Goal: Task Accomplishment & Management: Use online tool/utility

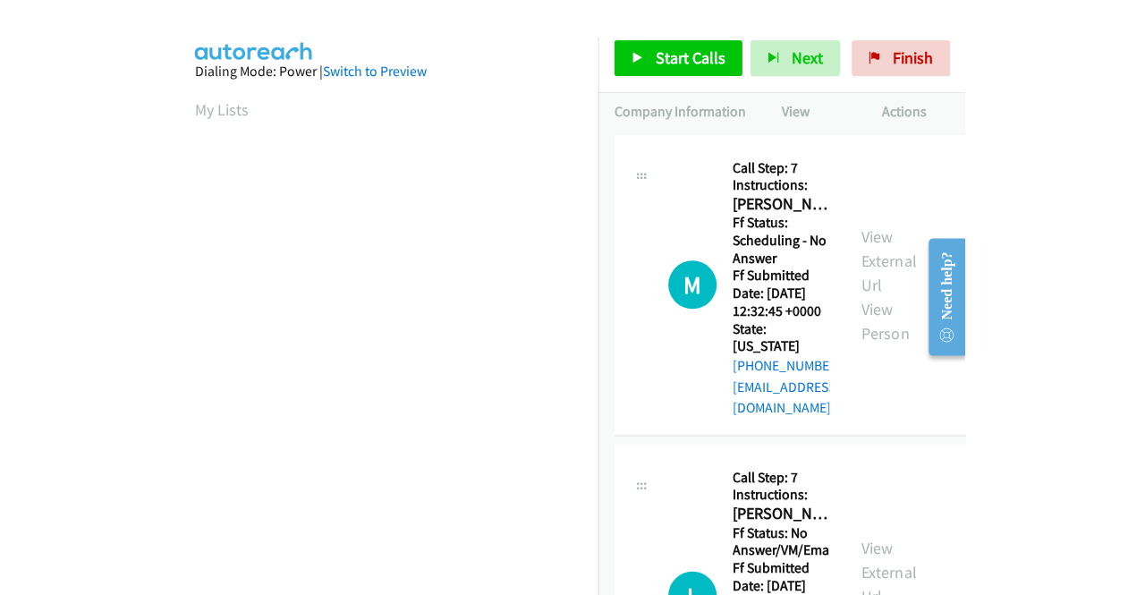
scroll to position [410, 0]
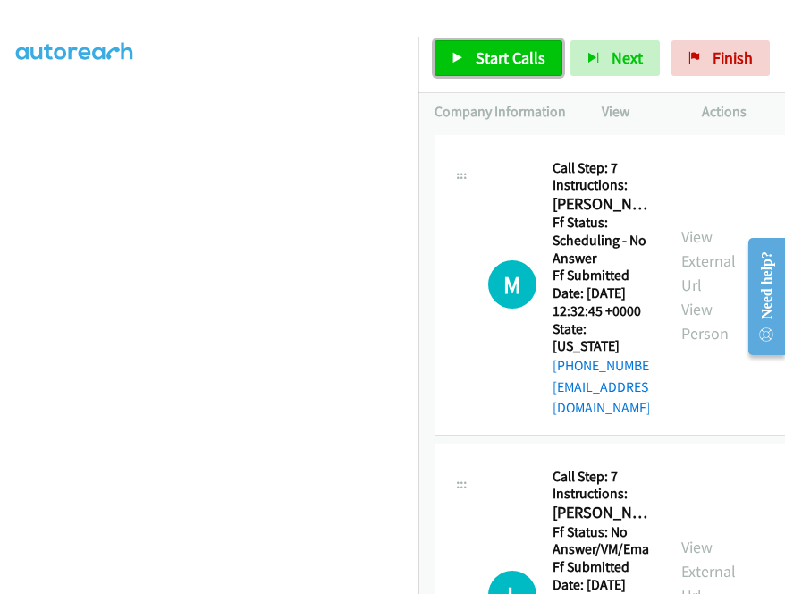
click at [505, 59] on span "Start Calls" at bounding box center [511, 57] width 70 height 21
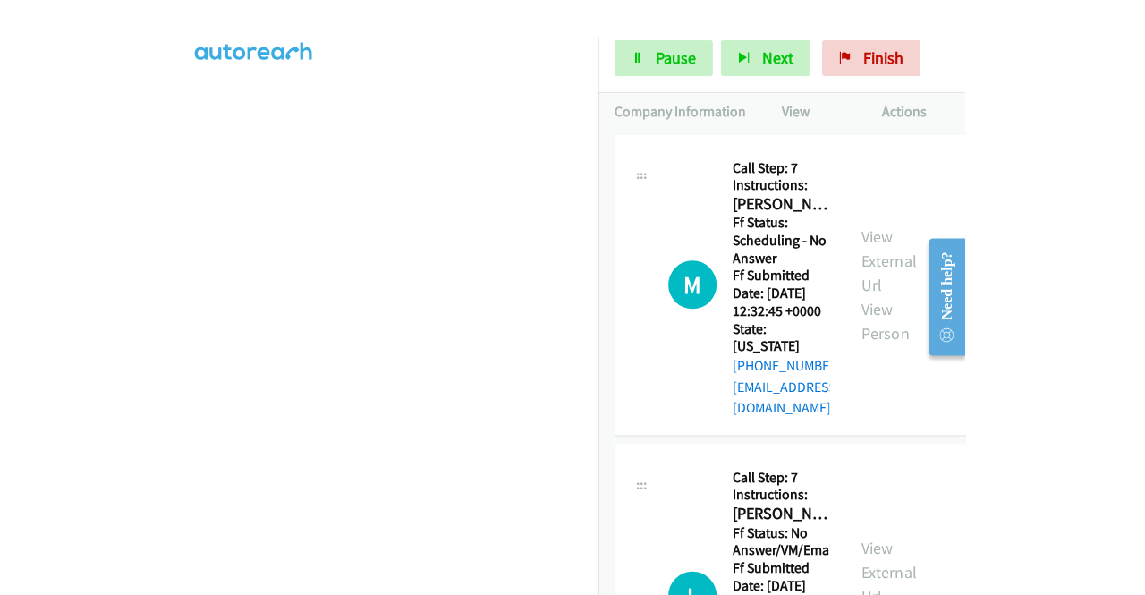
scroll to position [408, 0]
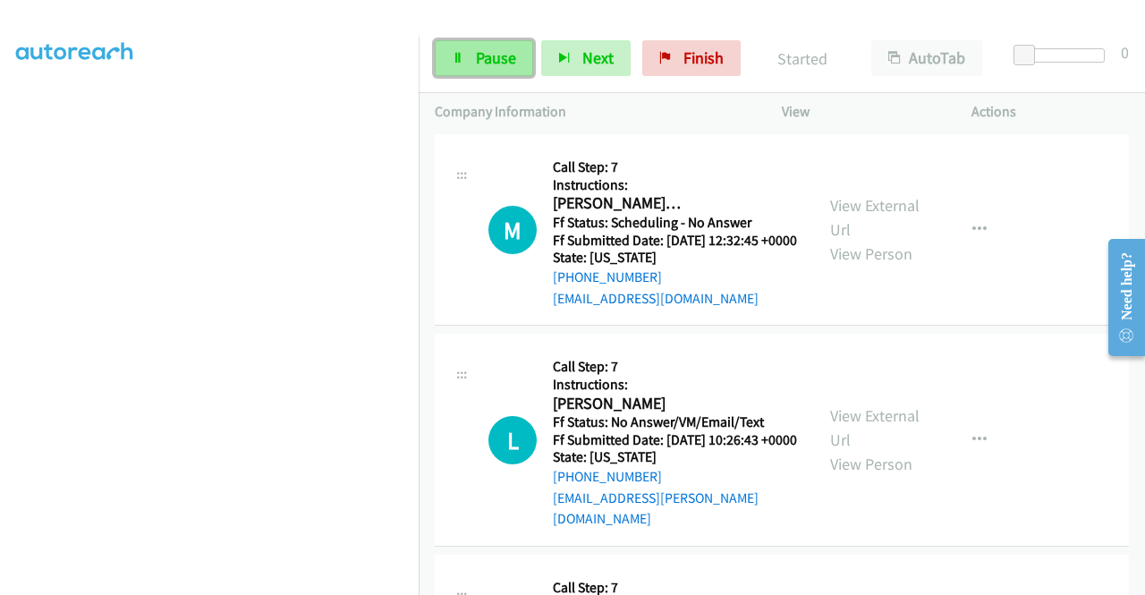
click at [502, 64] on span "Pause" at bounding box center [496, 57] width 40 height 21
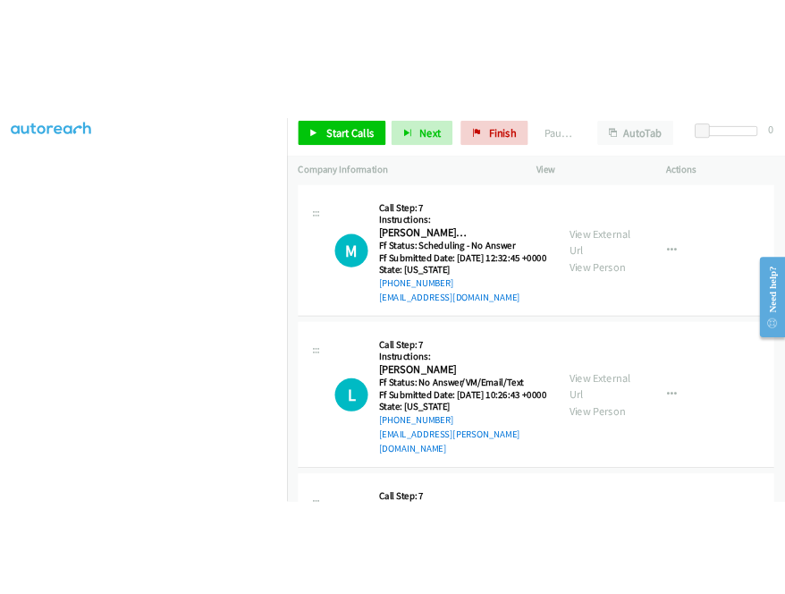
scroll to position [0, 0]
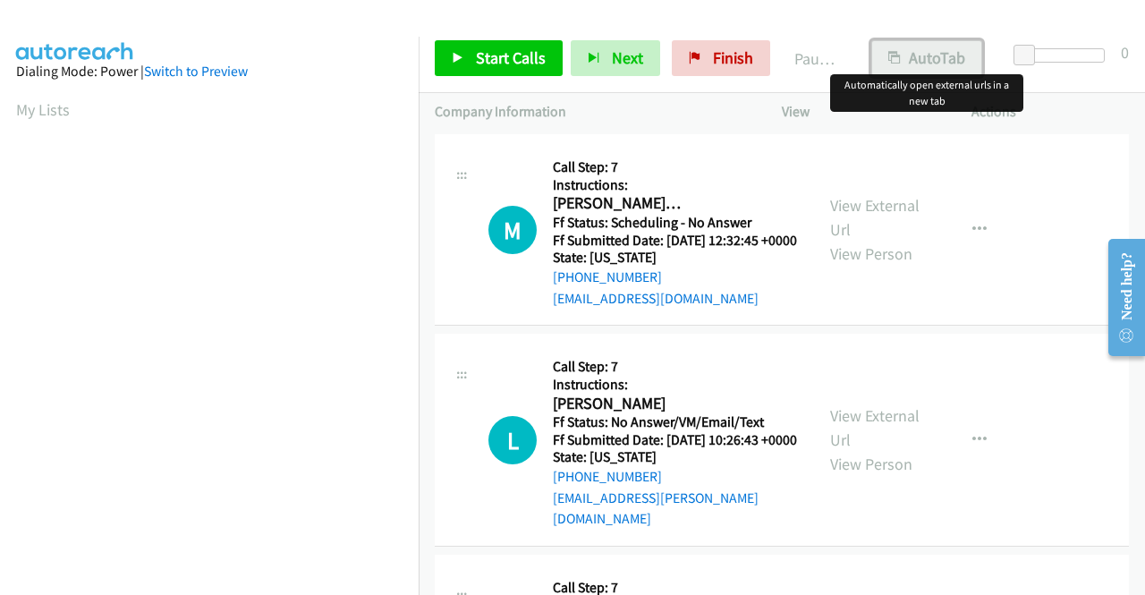
click at [785, 60] on button "AutoTab" at bounding box center [926, 58] width 111 height 36
click at [534, 55] on span "Start Calls" at bounding box center [511, 57] width 70 height 21
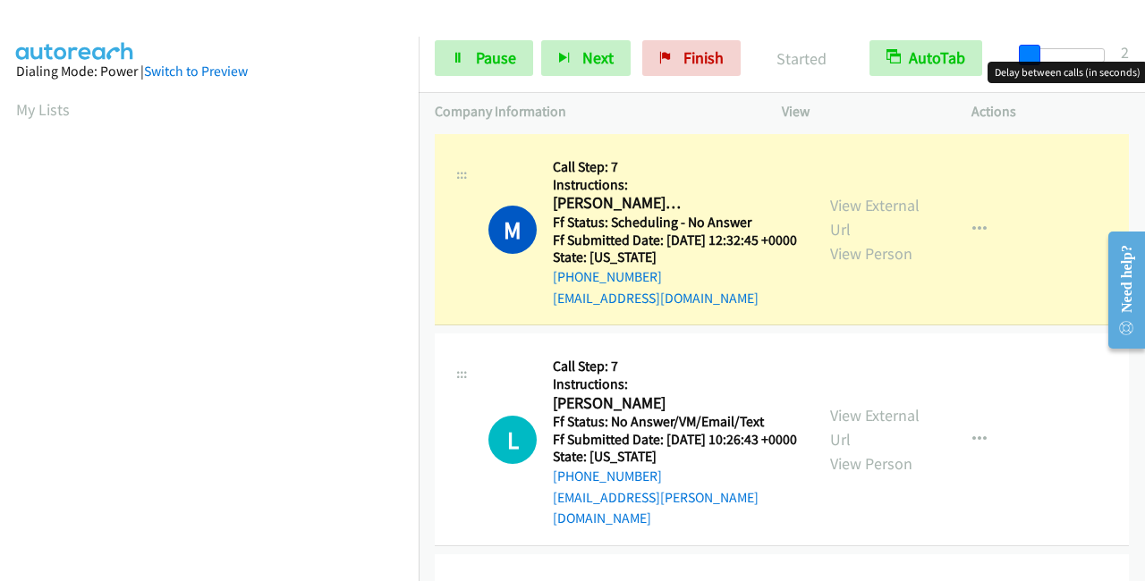
click at [785, 58] on span at bounding box center [1029, 55] width 21 height 21
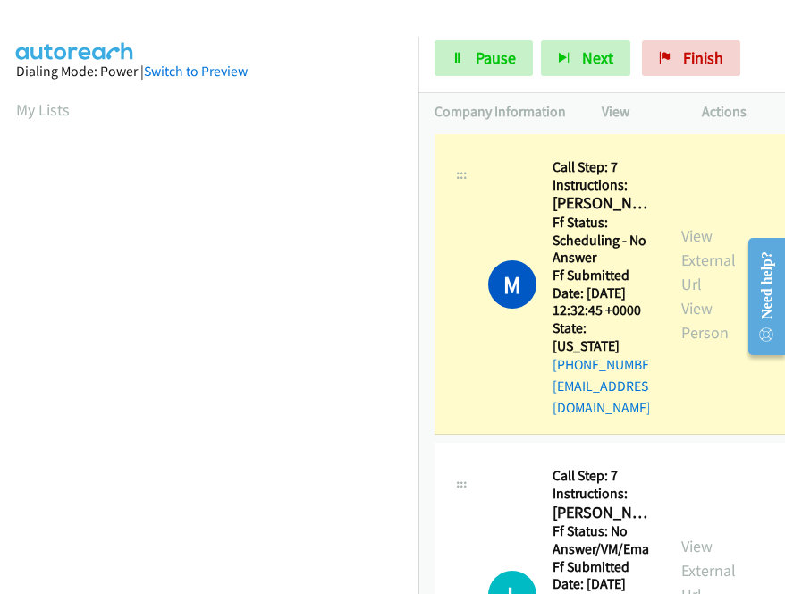
click at [623, 443] on div "L Callback Scheduled Call Step: 7 Instructions: Leilani Jackson America/New_Yor…" at bounding box center [633, 595] width 397 height 304
click at [724, 235] on link "View External Url" at bounding box center [709, 259] width 55 height 69
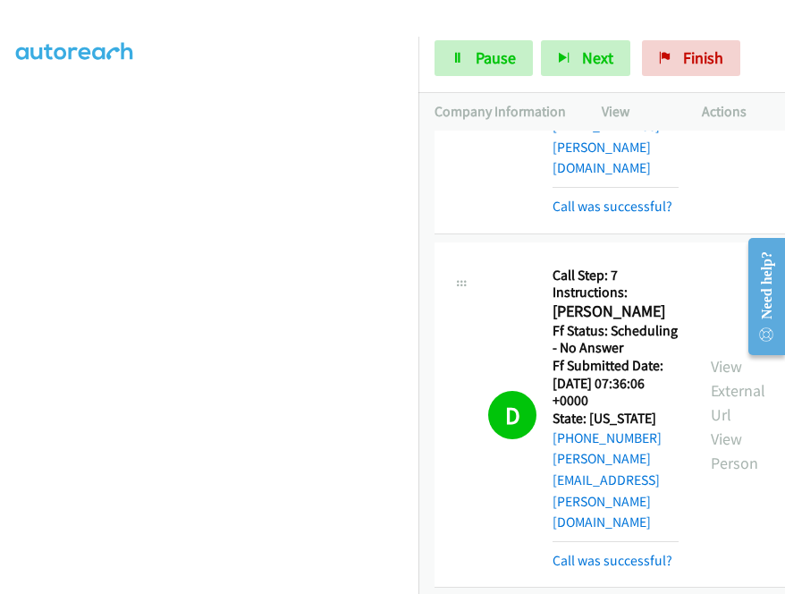
scroll to position [141, 0]
click at [478, 41] on link "Pause" at bounding box center [484, 58] width 98 height 36
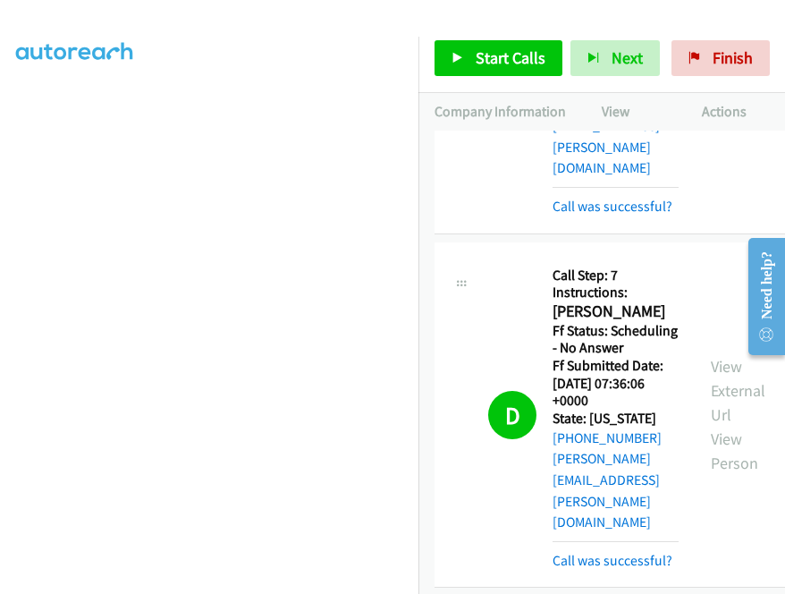
scroll to position [52, 0]
click at [478, 65] on span "Start Calls" at bounding box center [511, 57] width 70 height 21
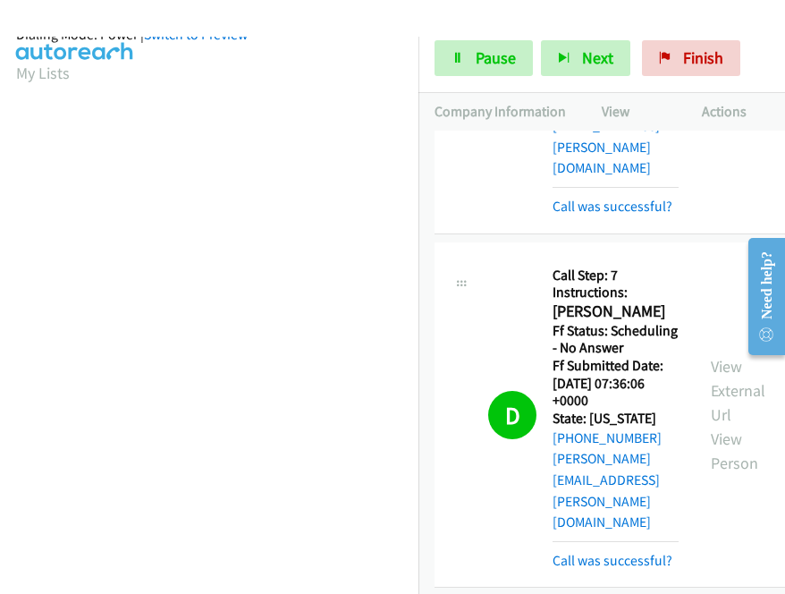
scroll to position [410, 0]
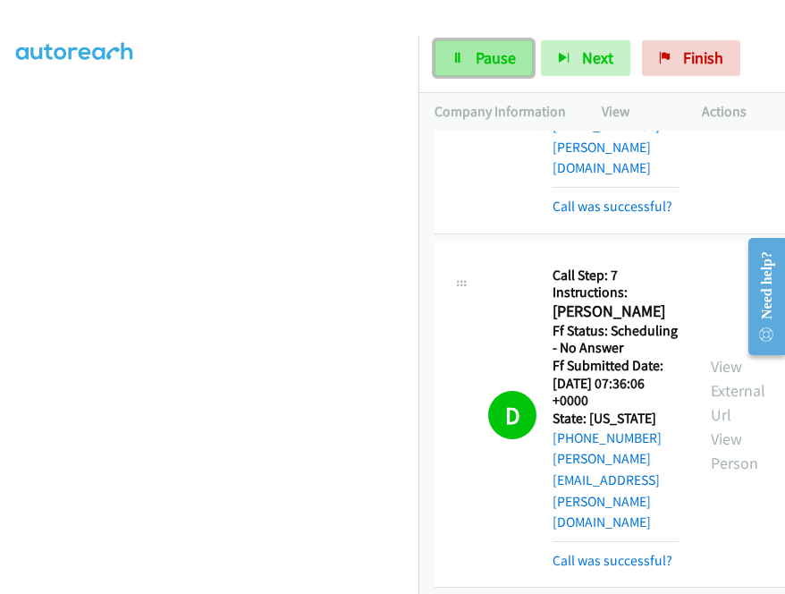
click at [482, 53] on span "Pause" at bounding box center [496, 57] width 40 height 21
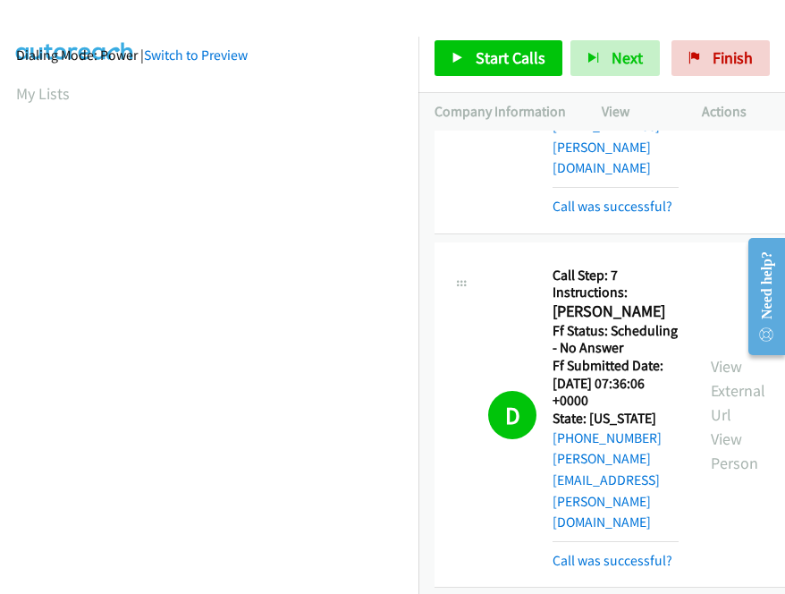
scroll to position [0, 0]
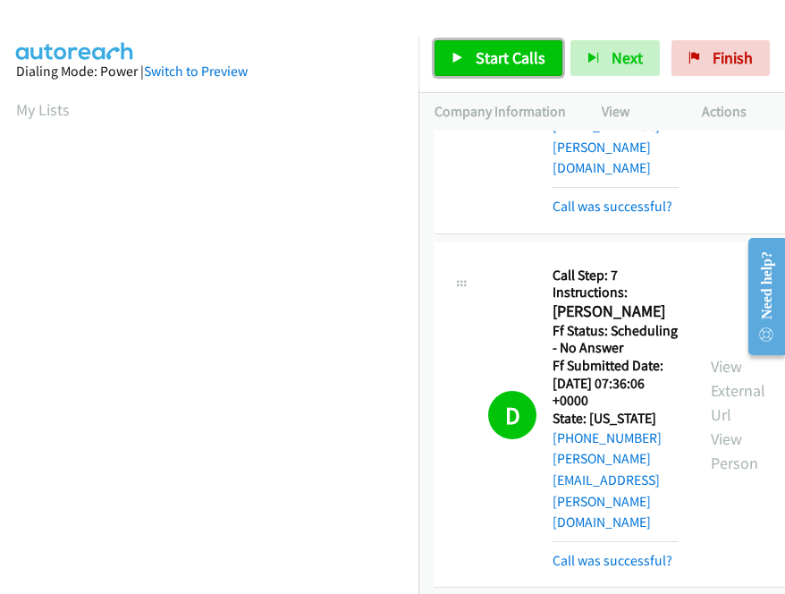
click at [512, 64] on span "Start Calls" at bounding box center [511, 57] width 70 height 21
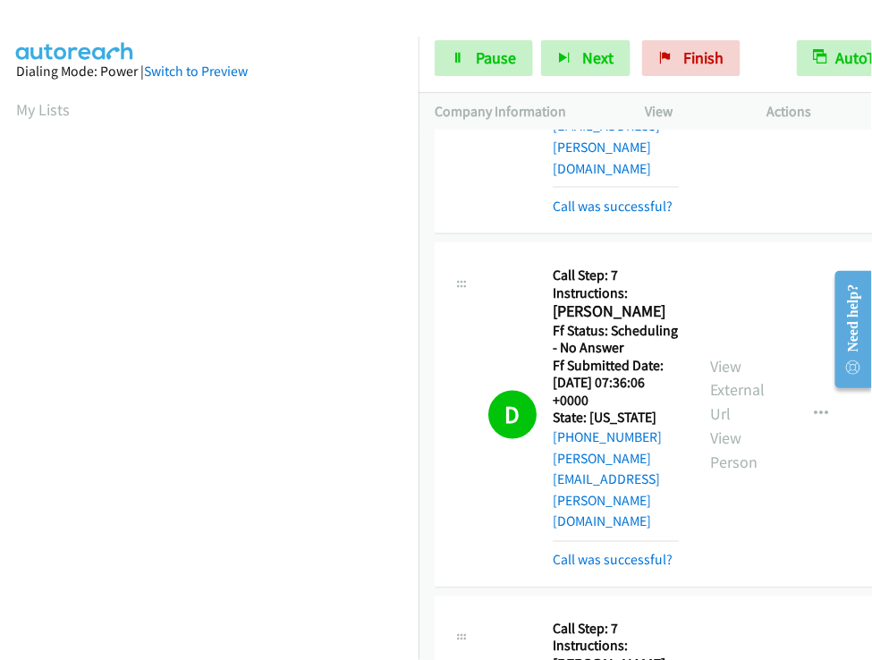
scroll to position [345, 0]
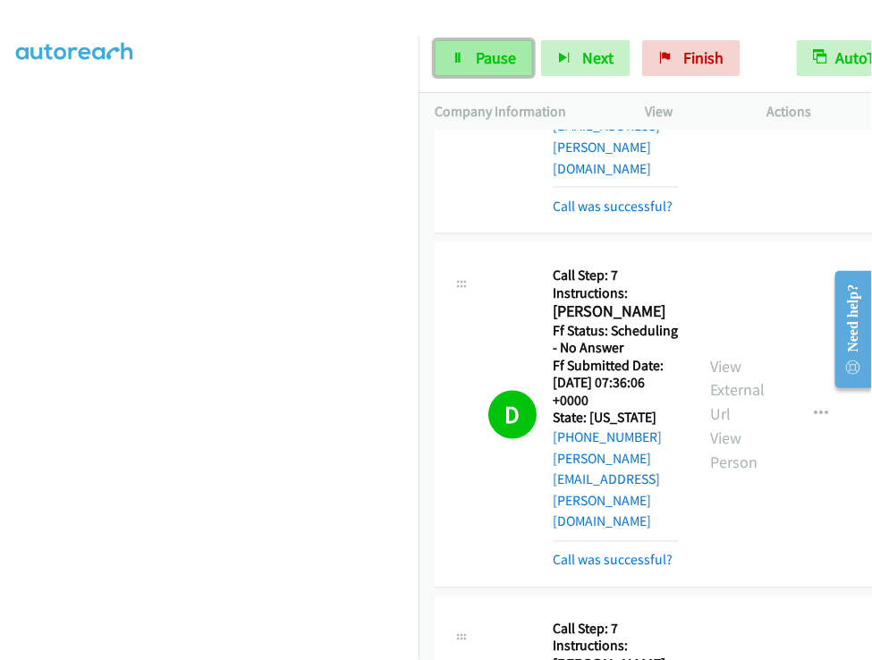
click at [497, 64] on span "Pause" at bounding box center [496, 57] width 40 height 21
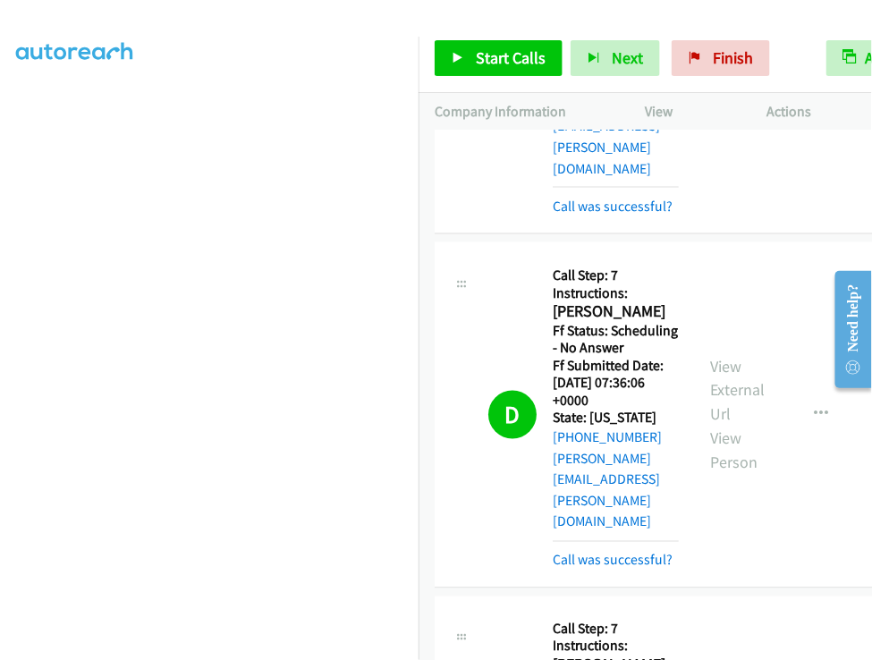
scroll to position [0, 0]
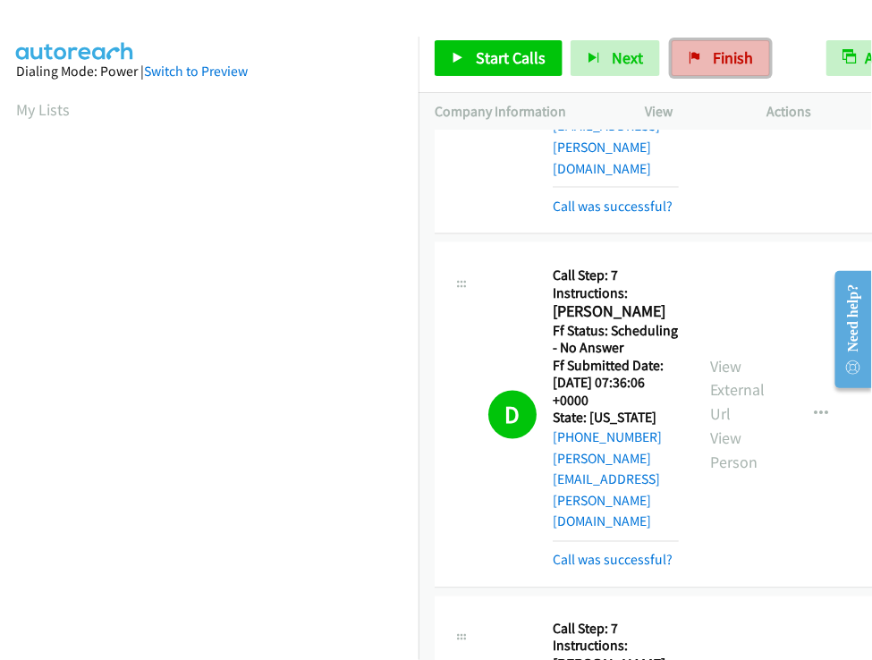
click at [713, 49] on span "Finish" at bounding box center [733, 57] width 40 height 21
